Goal: Task Accomplishment & Management: Complete application form

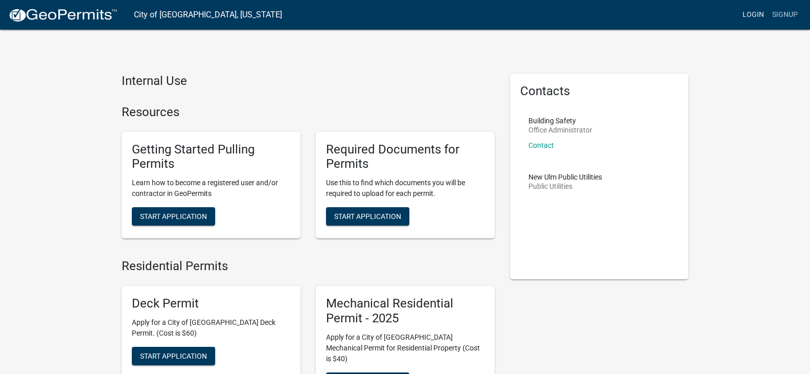
click at [756, 18] on link "Login" at bounding box center [754, 14] width 30 height 19
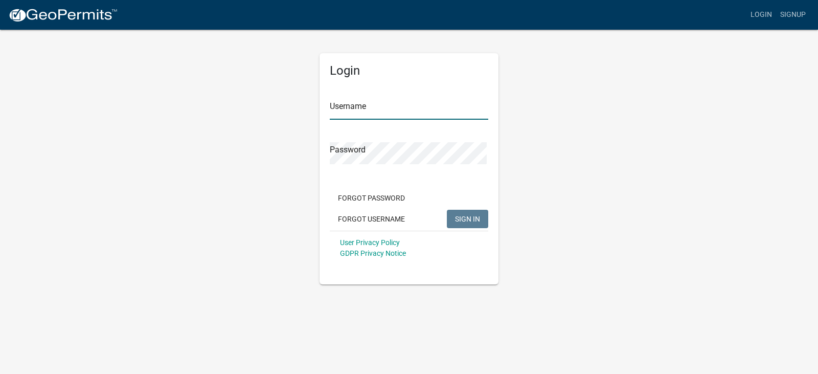
type input "[EMAIL_ADDRESS][DOMAIN_NAME]"
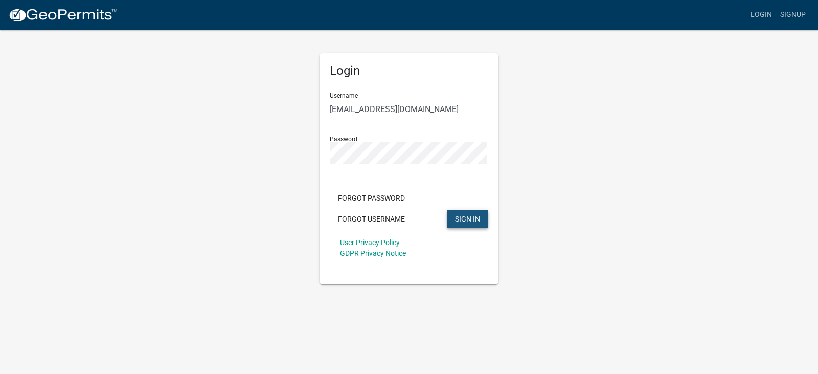
click at [459, 223] on span "SIGN IN" at bounding box center [467, 219] width 25 height 8
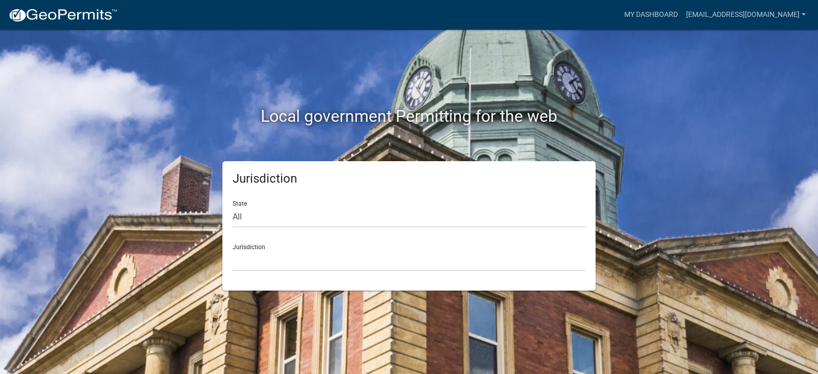
click at [596, 301] on div "Local government Permitting for the web Jurisdiction State All [US_STATE] [US_S…" at bounding box center [409, 187] width 818 height 374
click at [243, 218] on select "All [US_STATE] [US_STATE] [US_STATE] [US_STATE] [US_STATE] [US_STATE] [US_STATE…" at bounding box center [409, 217] width 353 height 21
select select "[US_STATE]"
click at [233, 211] on select "All [US_STATE] [US_STATE] [US_STATE] [US_STATE] [US_STATE] [US_STATE] [US_STATE…" at bounding box center [409, 217] width 353 height 21
click at [432, 255] on div "Jurisdiction [GEOGRAPHIC_DATA], [US_STATE] [GEOGRAPHIC_DATA], [US_STATE] [GEOGR…" at bounding box center [409, 253] width 353 height 35
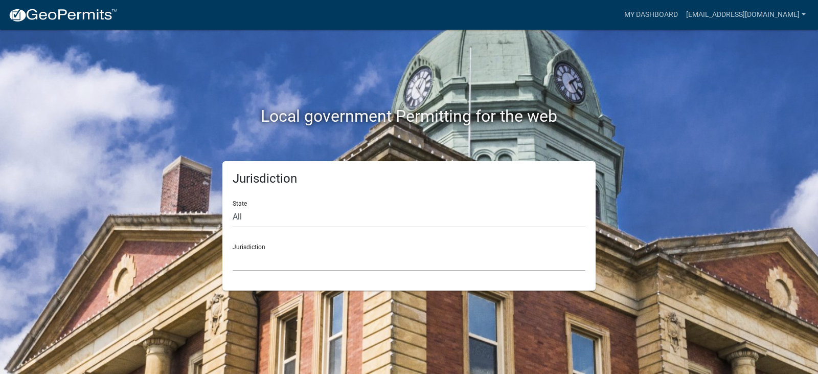
click at [297, 269] on select "[GEOGRAPHIC_DATA], [US_STATE] [GEOGRAPHIC_DATA], [US_STATE] [GEOGRAPHIC_DATA], …" at bounding box center [409, 260] width 353 height 21
click at [275, 258] on select "[GEOGRAPHIC_DATA], [US_STATE] [GEOGRAPHIC_DATA], [US_STATE] [GEOGRAPHIC_DATA], …" at bounding box center [409, 260] width 353 height 21
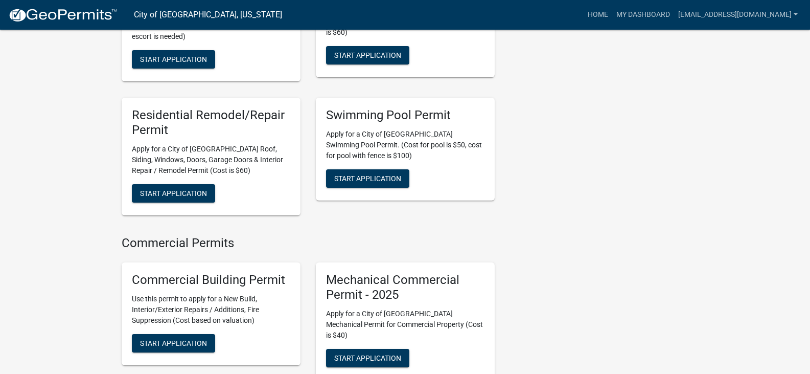
scroll to position [562, 0]
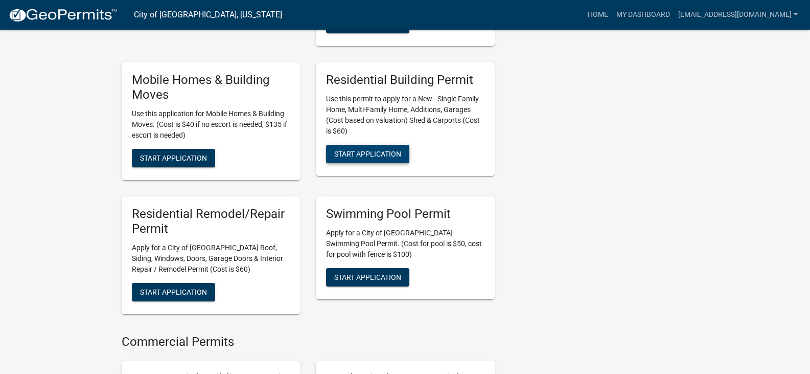
click at [387, 158] on span "Start Application" at bounding box center [367, 154] width 67 height 8
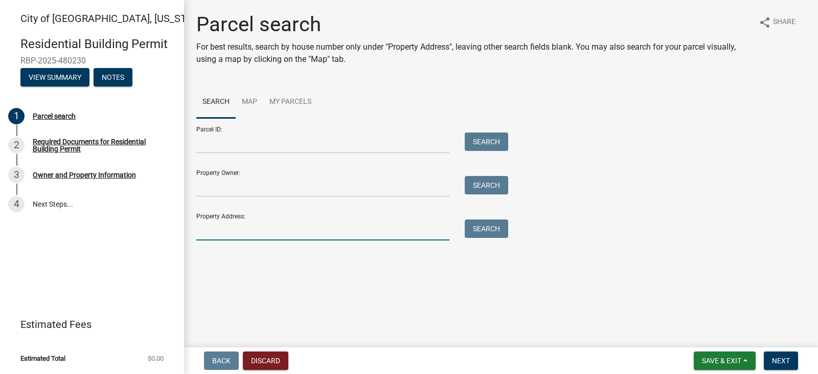
click at [239, 240] on input "Property Address:" at bounding box center [322, 229] width 253 height 21
type input "[STREET_ADDRESS]"
click at [474, 238] on button "Search" at bounding box center [486, 228] width 43 height 18
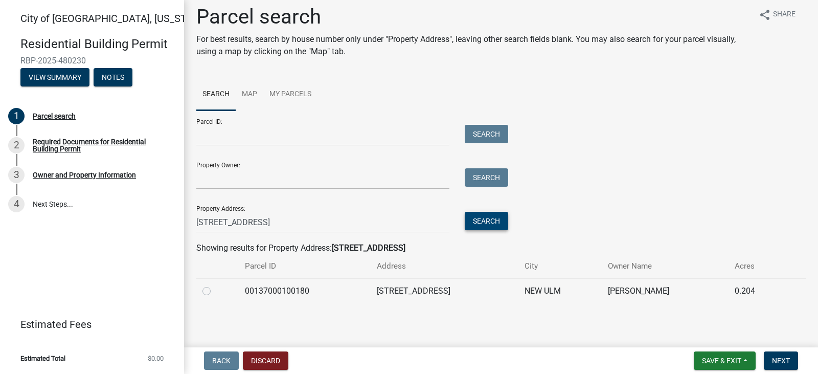
scroll to position [28, 0]
click at [215, 285] on label at bounding box center [215, 285] width 0 height 0
click at [215, 289] on input "radio" at bounding box center [218, 288] width 7 height 7
radio input "true"
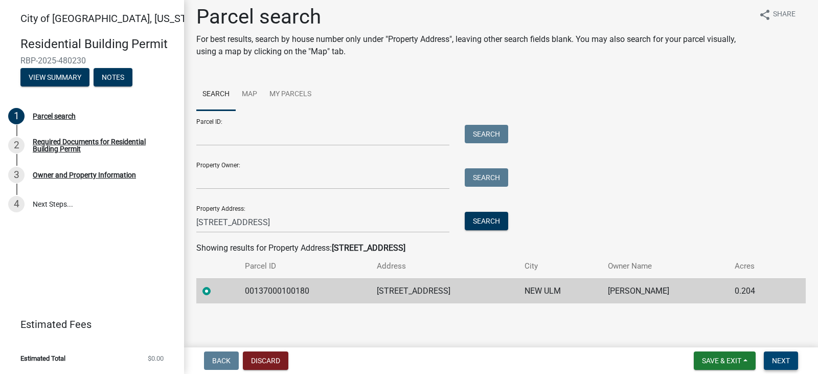
click at [785, 359] on span "Next" at bounding box center [781, 360] width 18 height 8
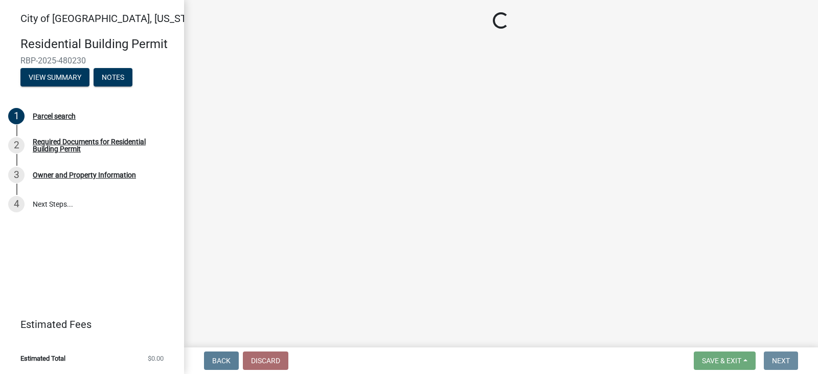
scroll to position [0, 0]
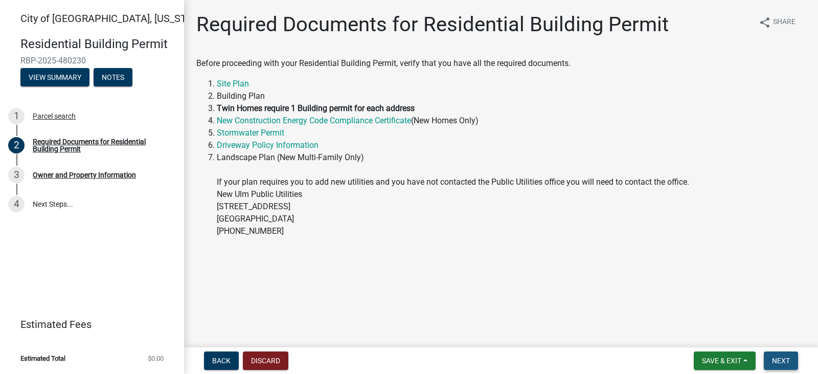
click at [774, 358] on span "Next" at bounding box center [781, 360] width 18 height 8
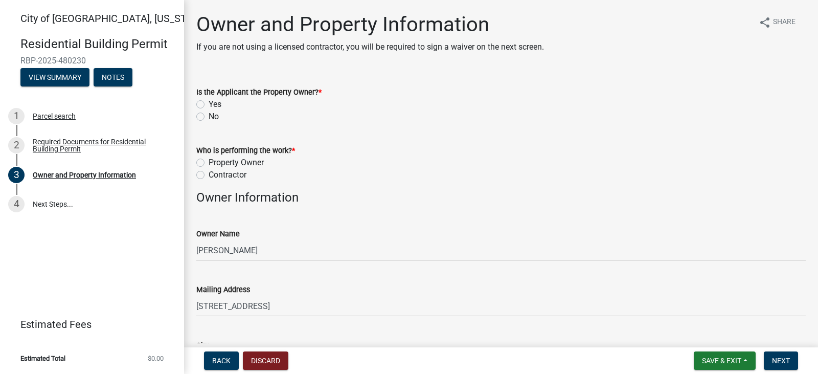
click at [209, 123] on label "No" at bounding box center [214, 116] width 10 height 12
click at [209, 117] on input "No" at bounding box center [212, 113] width 7 height 7
radio input "true"
click at [209, 181] on label "Contractor" at bounding box center [228, 175] width 38 height 12
click at [209, 175] on input "Contractor" at bounding box center [212, 172] width 7 height 7
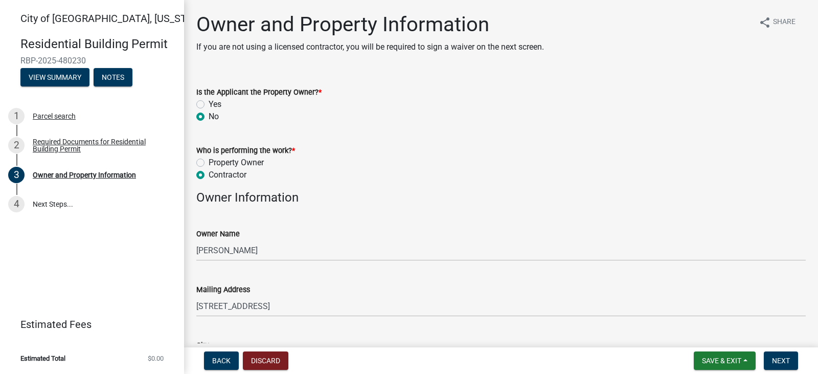
radio input "true"
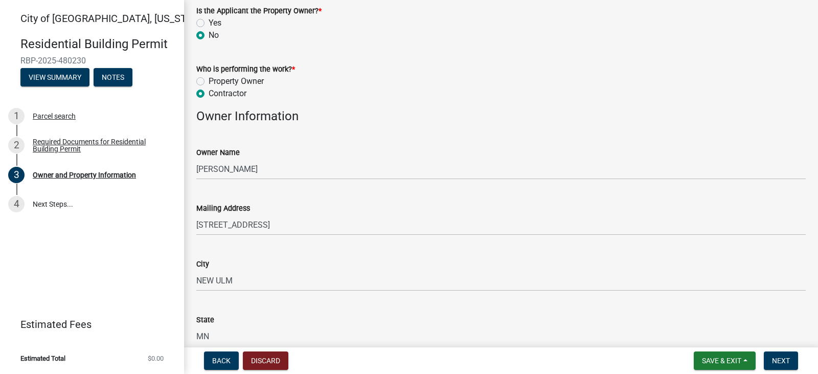
scroll to position [10, 0]
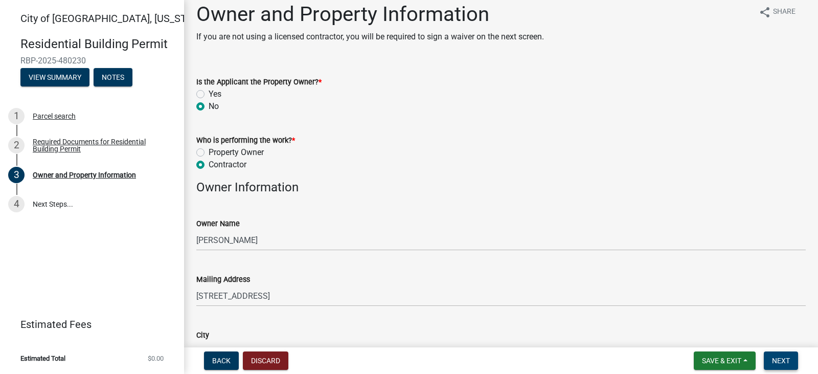
click at [784, 359] on span "Next" at bounding box center [781, 360] width 18 height 8
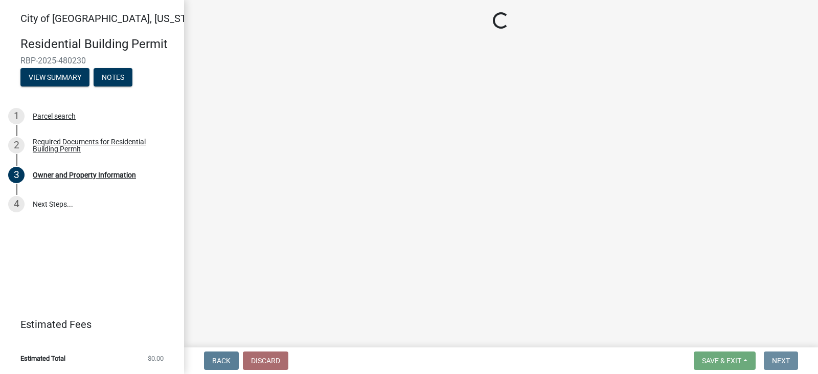
scroll to position [0, 0]
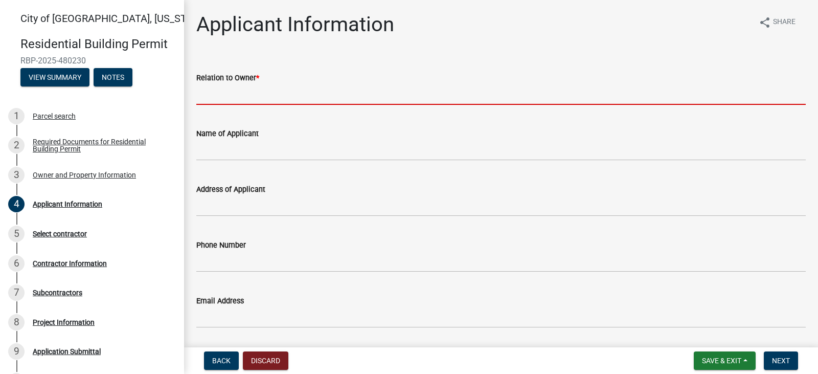
click at [339, 94] on input "Relation to Owner *" at bounding box center [500, 94] width 609 height 21
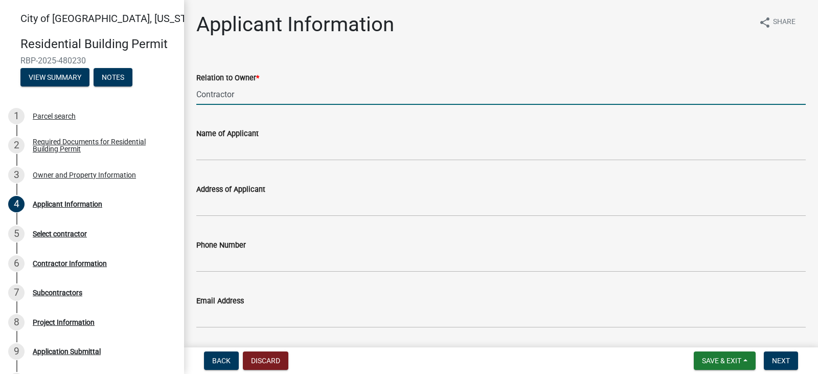
type input "Contractor"
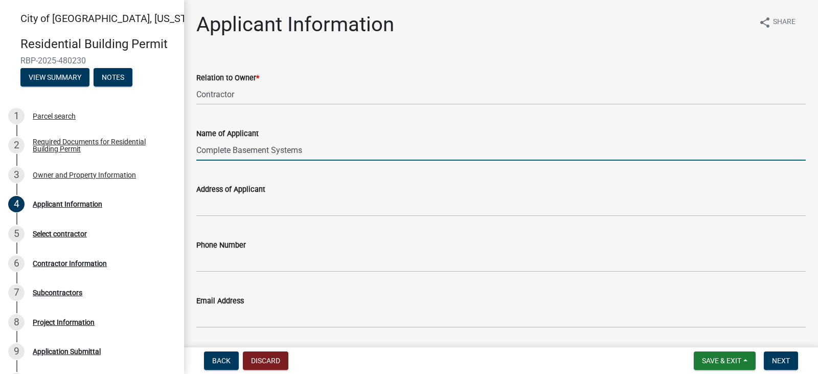
type input "Complete Basement Systems"
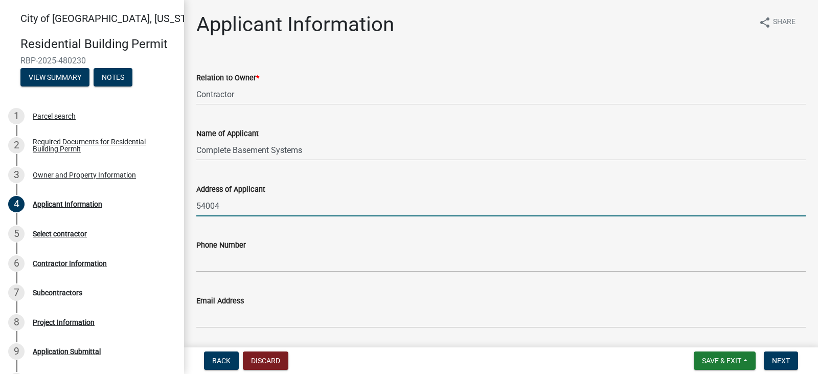
type input "54004 [PERSON_NAME] Dr"
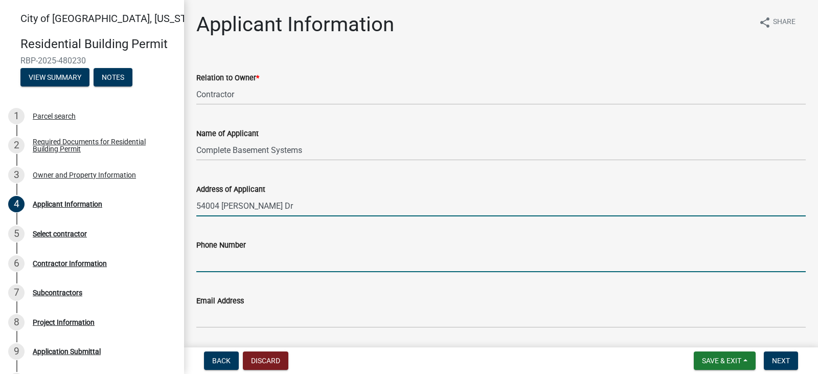
type input "5073870500"
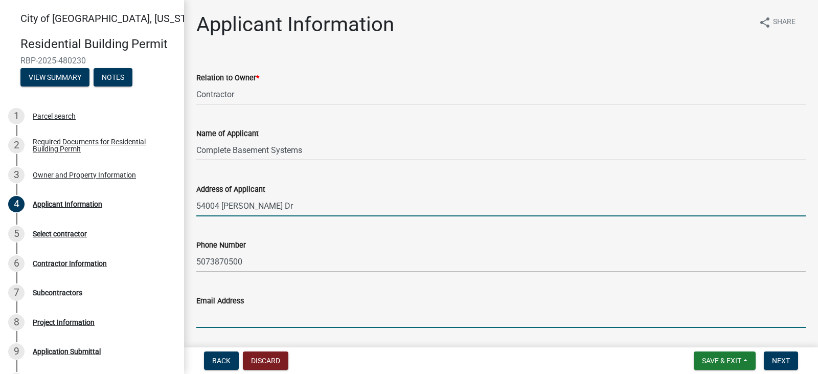
type input "[EMAIL_ADDRESS][DOMAIN_NAME]"
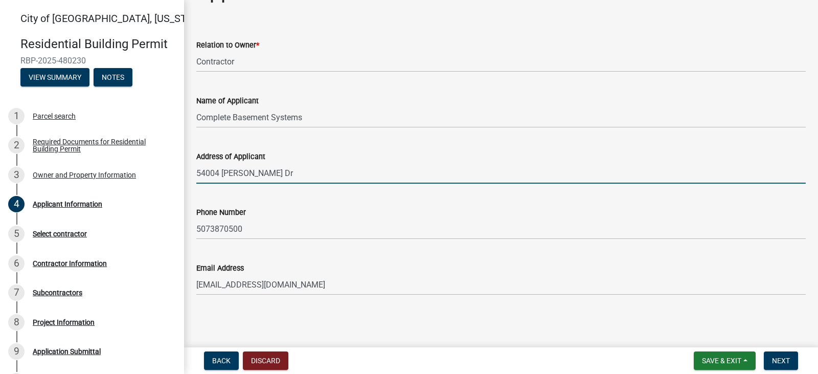
scroll to position [54, 0]
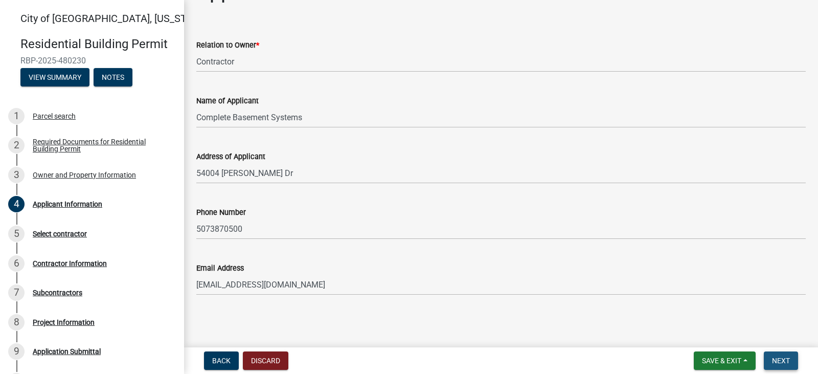
click at [780, 364] on button "Next" at bounding box center [781, 360] width 34 height 18
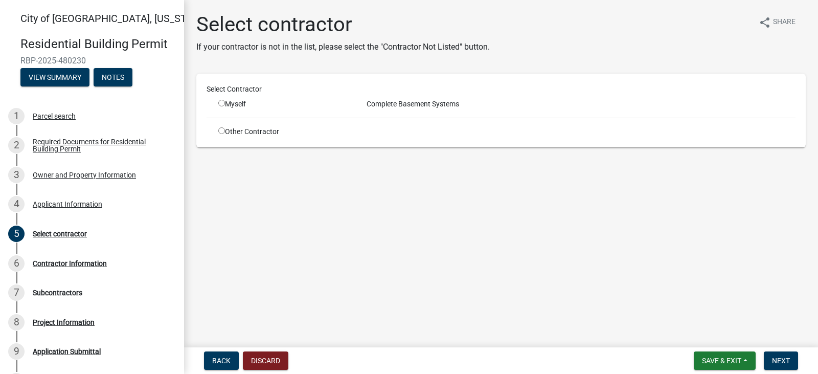
click at [224, 106] on input "radio" at bounding box center [221, 103] width 7 height 7
radio input "true"
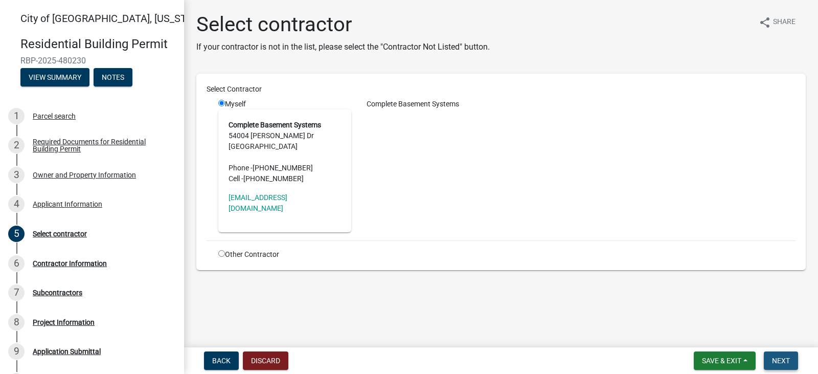
click at [782, 358] on span "Next" at bounding box center [781, 360] width 18 height 8
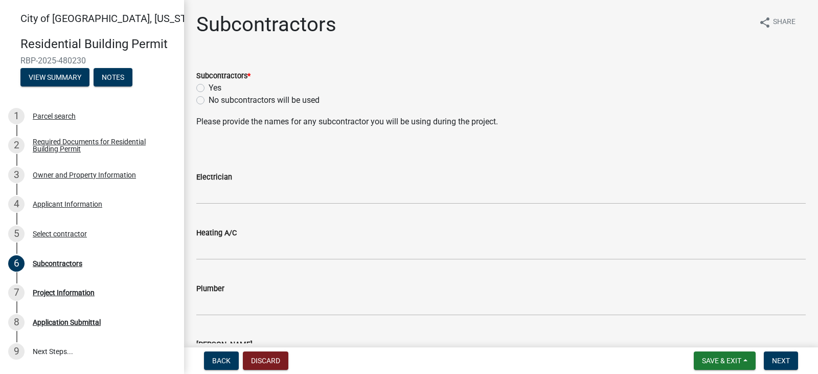
click at [209, 106] on label "No subcontractors will be used" at bounding box center [264, 100] width 111 height 12
click at [209, 101] on input "No subcontractors will be used" at bounding box center [212, 97] width 7 height 7
radio input "true"
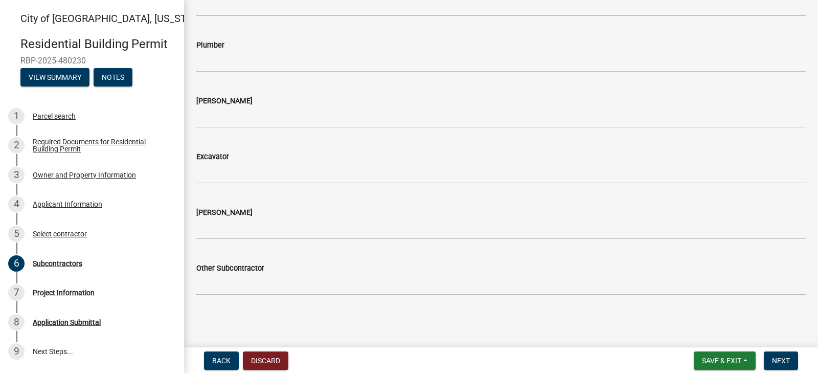
scroll to position [278, 0]
click at [792, 359] on button "Next" at bounding box center [781, 360] width 34 height 18
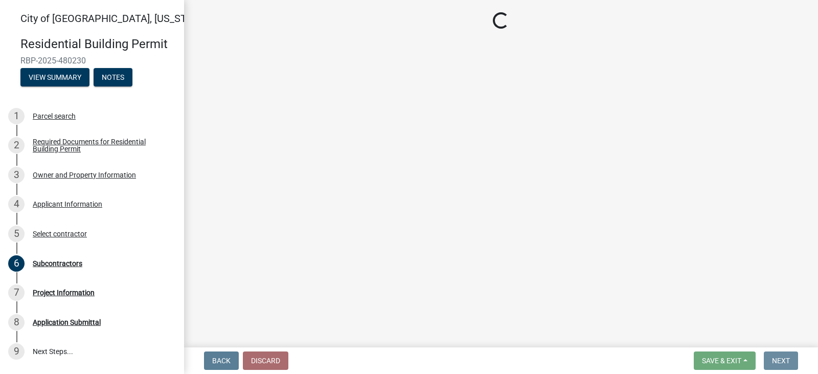
scroll to position [0, 0]
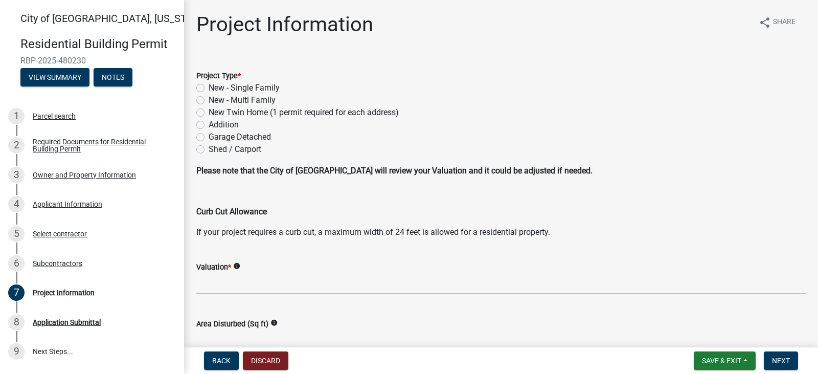
click at [209, 93] on label "New - Single Family" at bounding box center [244, 88] width 71 height 12
click at [209, 88] on input "New - Single Family" at bounding box center [212, 85] width 7 height 7
radio input "true"
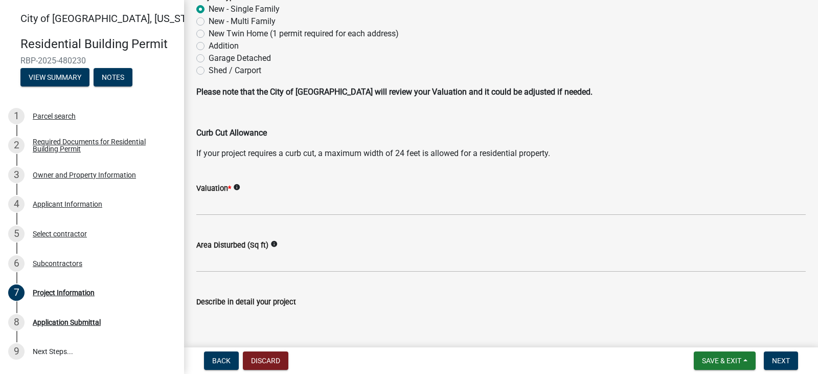
scroll to position [102, 0]
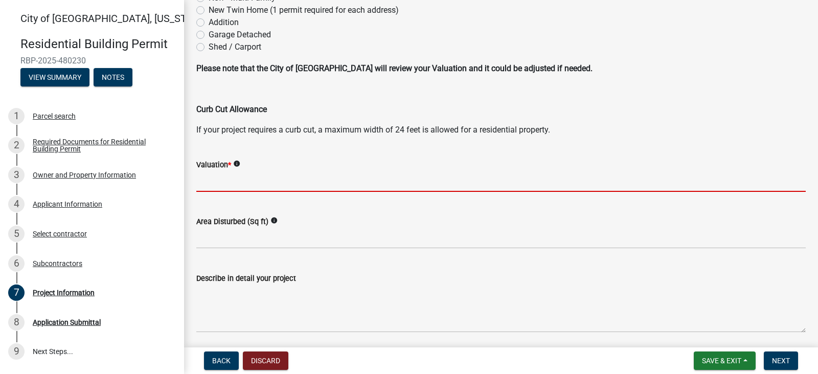
click at [282, 192] on input "text" at bounding box center [500, 181] width 609 height 21
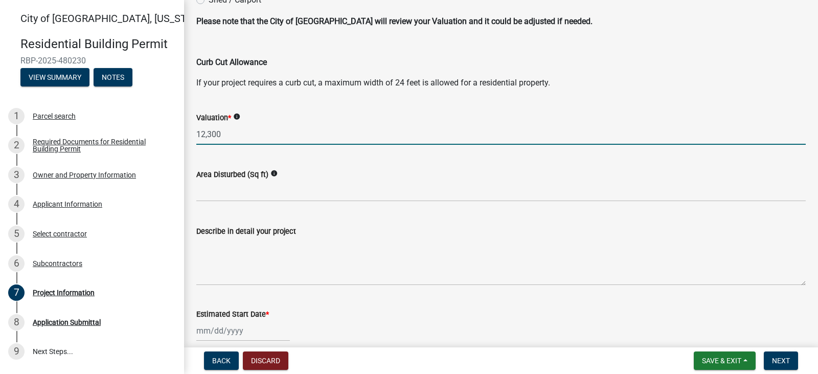
scroll to position [256, 0]
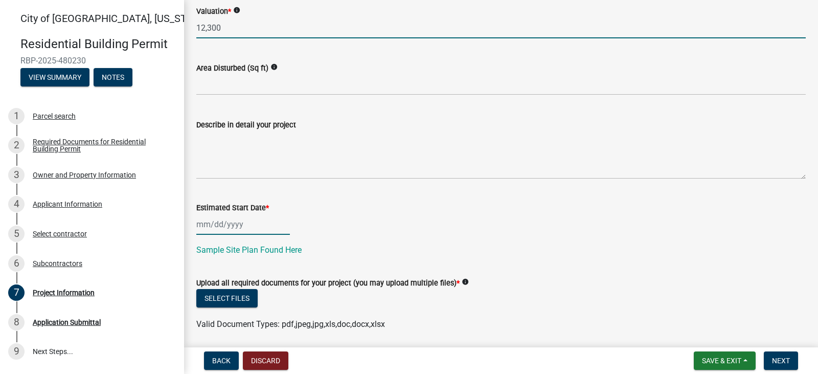
click at [246, 235] on div at bounding box center [243, 224] width 94 height 21
type input "12300"
select select "9"
select select "2025"
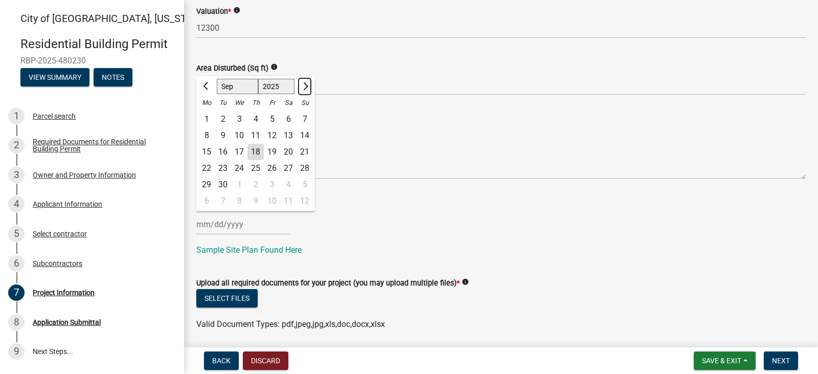
click at [308, 90] on span "Next month" at bounding box center [305, 86] width 8 height 8
select select "10"
click at [262, 144] on div "9" at bounding box center [255, 135] width 16 height 16
type input "[DATE]"
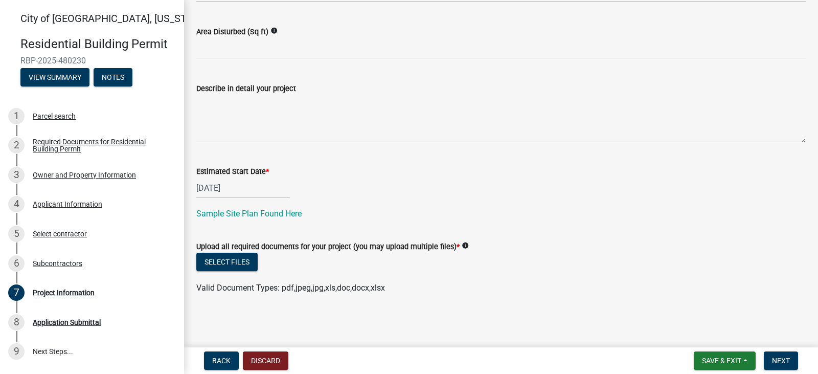
scroll to position [330, 0]
click at [232, 258] on button "Select files" at bounding box center [226, 262] width 61 height 18
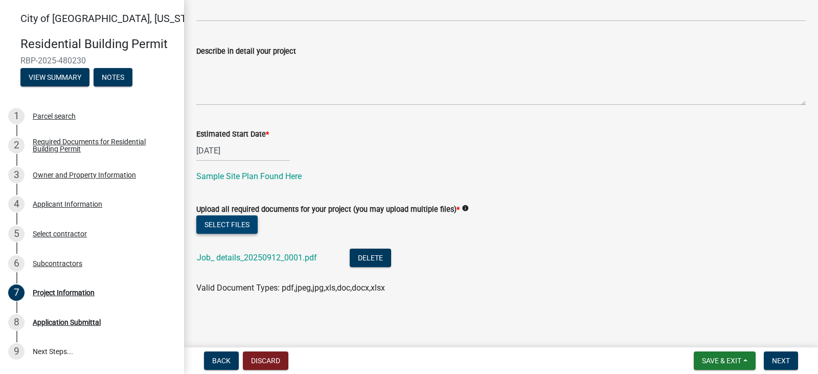
scroll to position [369, 0]
click at [779, 358] on span "Next" at bounding box center [781, 360] width 18 height 8
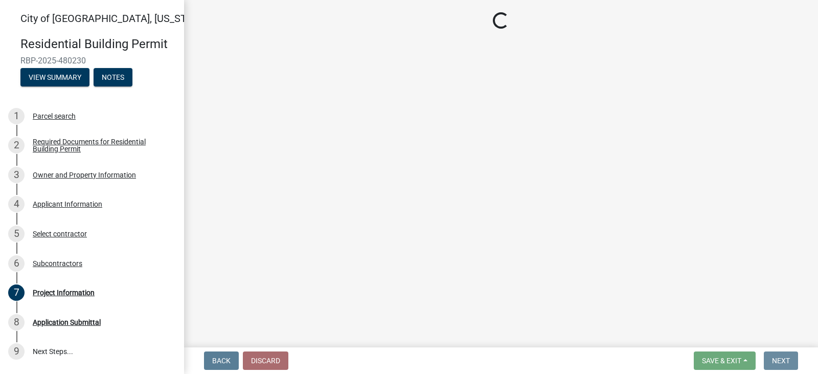
scroll to position [0, 0]
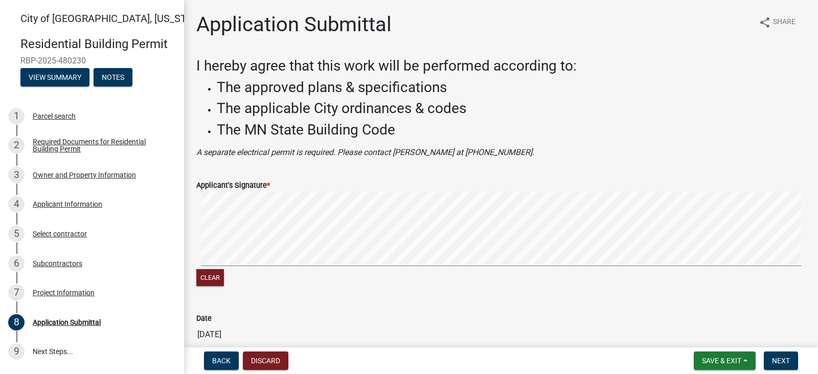
click at [589, 216] on form "Applicant's Signature * Clear" at bounding box center [500, 228] width 609 height 122
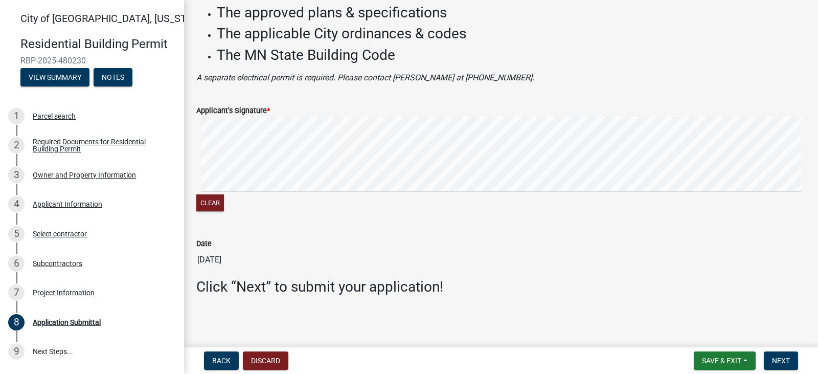
scroll to position [94, 0]
click at [778, 358] on span "Next" at bounding box center [781, 360] width 18 height 8
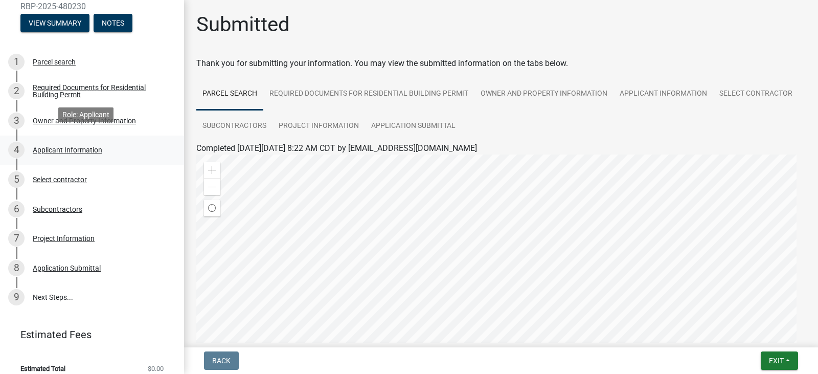
scroll to position [0, 0]
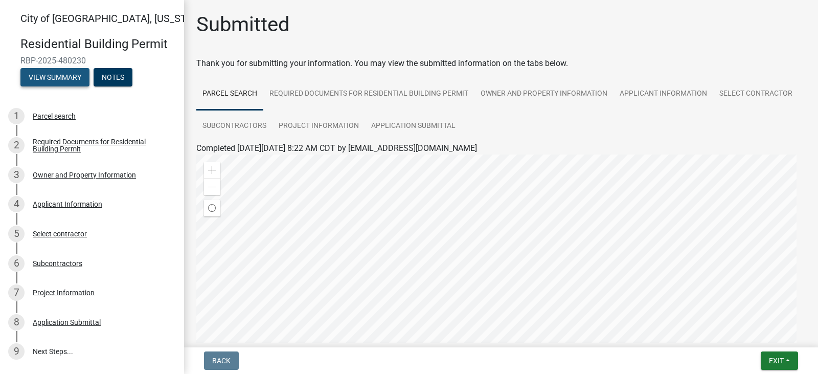
click at [77, 86] on button "View Summary" at bounding box center [54, 77] width 69 height 18
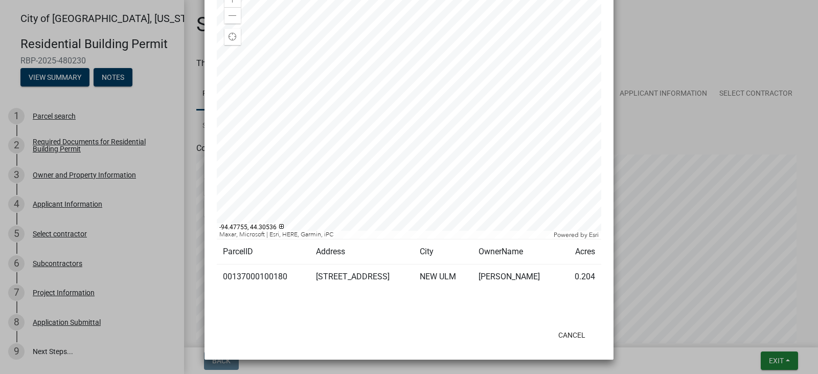
scroll to position [223, 0]
click at [566, 335] on button "Cancel" at bounding box center [571, 335] width 43 height 18
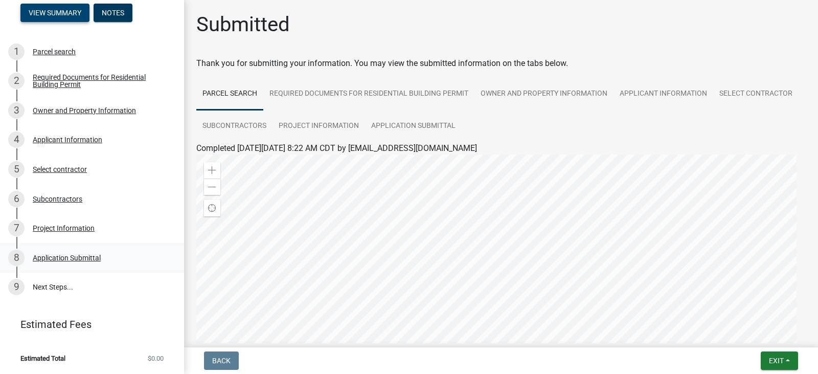
scroll to position [107, 0]
click at [784, 364] on button "Exit" at bounding box center [779, 360] width 37 height 18
click at [739, 332] on button "Save & Exit" at bounding box center [757, 333] width 82 height 25
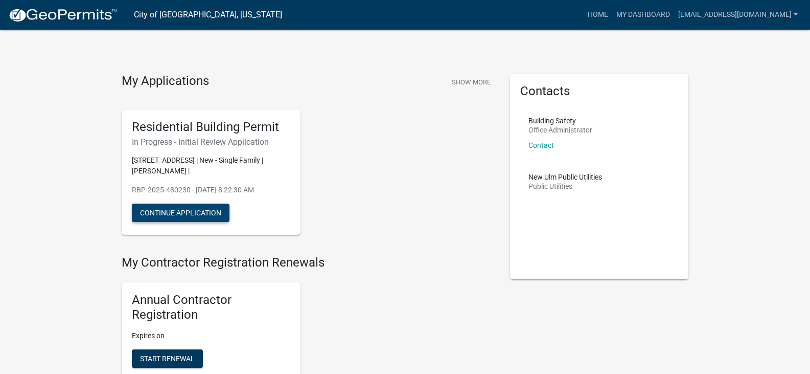
click at [193, 222] on button "Continue Application" at bounding box center [181, 212] width 98 height 18
